Goal: Transaction & Acquisition: Purchase product/service

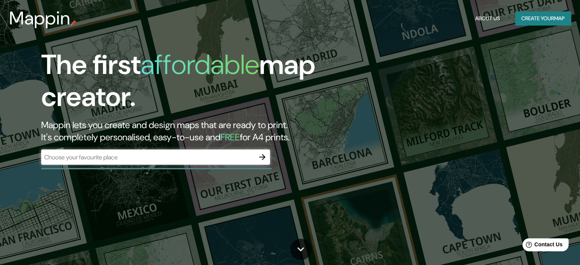
click at [476, 44] on div "The first affordable map creator. Mappin lets you create and design maps that a…" at bounding box center [290, 132] width 580 height 265
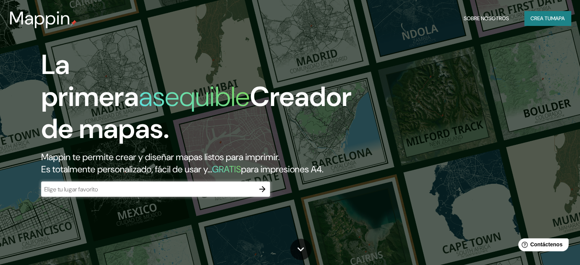
click at [263, 197] on button "button" at bounding box center [262, 189] width 15 height 15
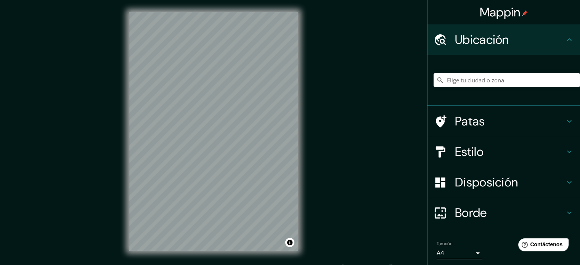
click at [508, 149] on h4 "Estilo" at bounding box center [510, 151] width 110 height 15
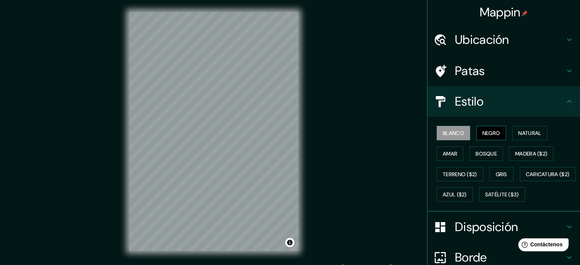
click at [482, 130] on font "Negro" at bounding box center [491, 133] width 18 height 7
click at [514, 139] on button "Natural" at bounding box center [529, 133] width 35 height 14
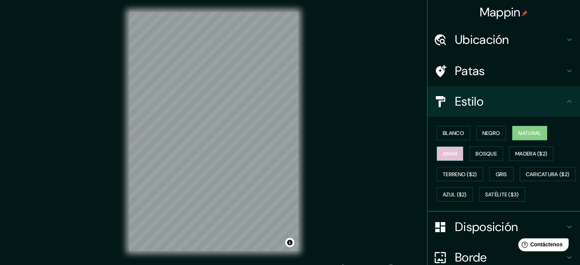
click at [443, 156] on font "Amar" at bounding box center [450, 153] width 14 height 7
click at [483, 154] on font "Bosque" at bounding box center [486, 153] width 21 height 7
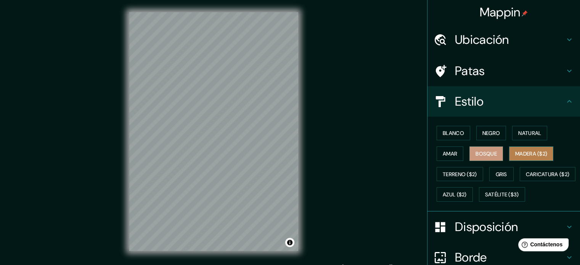
click at [530, 155] on font "Madera ($2)" at bounding box center [531, 153] width 32 height 7
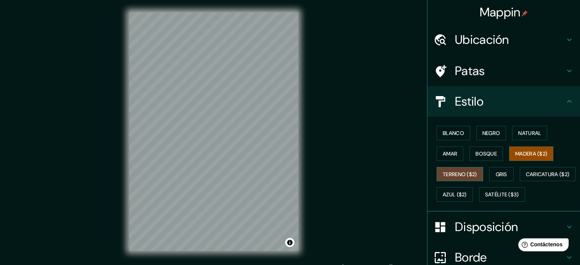
click at [465, 175] on font "Terreno ($2)" at bounding box center [460, 174] width 34 height 7
click at [499, 171] on font "Gris" at bounding box center [501, 174] width 11 height 7
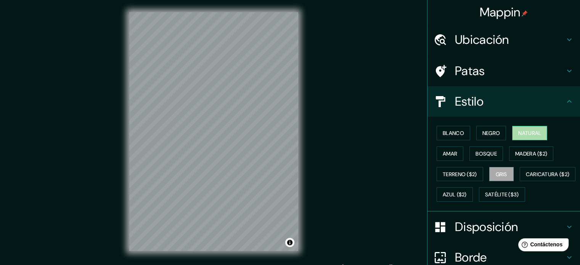
click at [541, 132] on button "Natural" at bounding box center [529, 133] width 35 height 14
click at [504, 39] on font "Ubicación" at bounding box center [482, 40] width 54 height 16
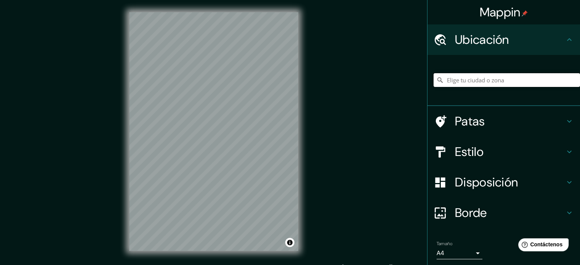
click at [511, 82] on input "Elige tu ciudad o zona" at bounding box center [507, 80] width 146 height 14
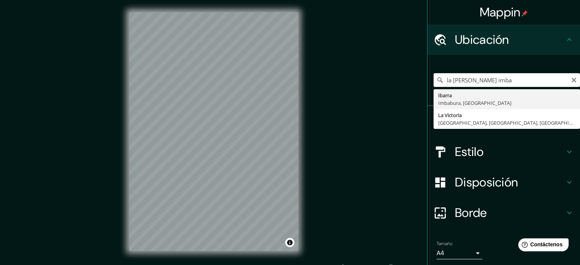
type input "Ibarra, Imbabura, Ecuador"
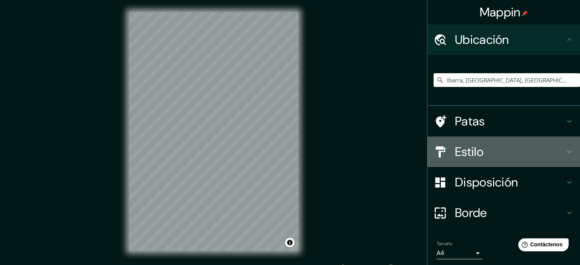
click at [458, 149] on font "Estilo" at bounding box center [469, 152] width 29 height 16
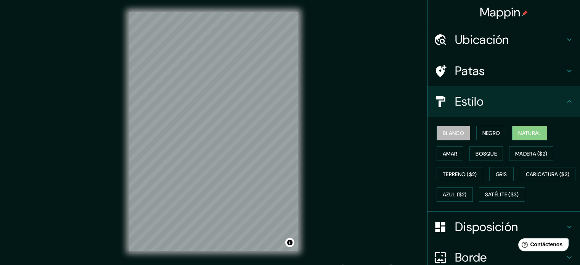
click at [445, 136] on font "Blanco" at bounding box center [453, 133] width 21 height 10
click at [494, 135] on font "Negro" at bounding box center [491, 133] width 18 height 7
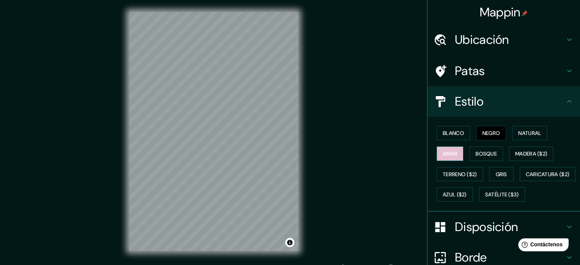
click at [447, 153] on font "Amar" at bounding box center [450, 153] width 14 height 7
click at [494, 152] on button "Bosque" at bounding box center [486, 153] width 34 height 14
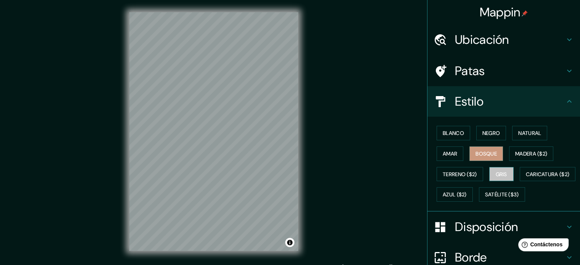
click at [496, 175] on font "Gris" at bounding box center [501, 174] width 11 height 7
click at [520, 133] on font "Natural" at bounding box center [529, 133] width 23 height 7
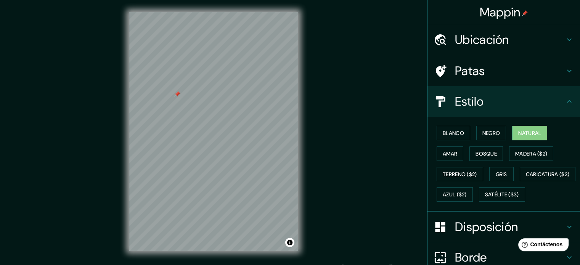
click at [176, 95] on div at bounding box center [177, 94] width 6 height 6
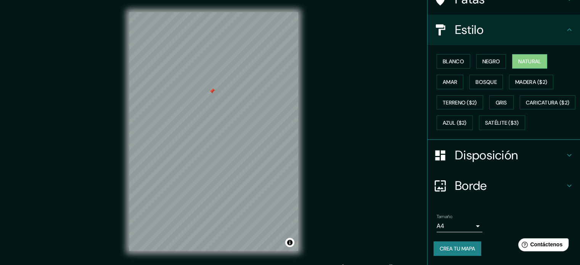
scroll to position [90, 0]
click at [468, 241] on button "Crea tu mapa" at bounding box center [458, 248] width 48 height 14
